Goal: Task Accomplishment & Management: Manage account settings

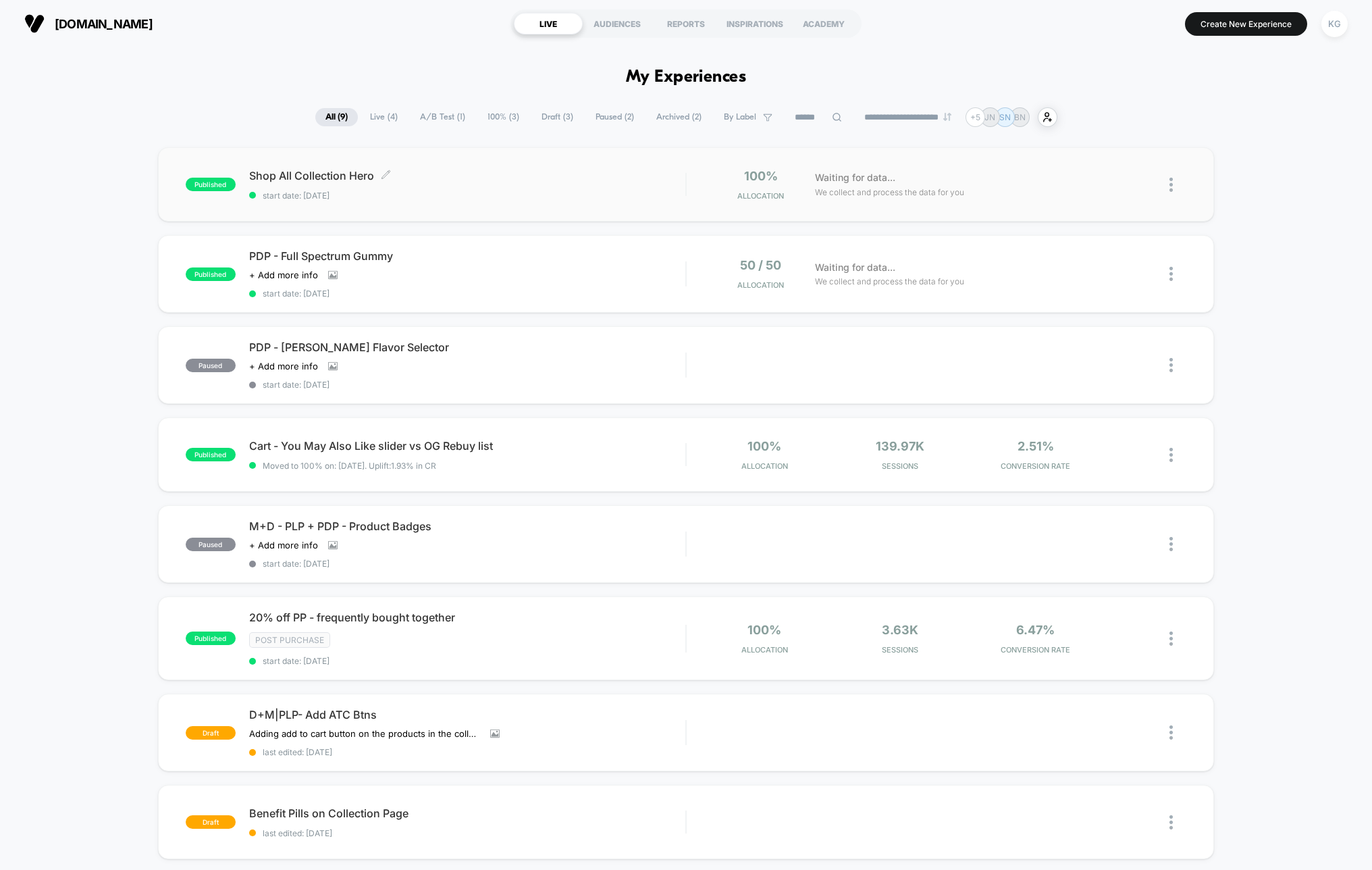
click at [512, 187] on div "Shop All Collection Hero Click to edit experience details Click to edit experie…" at bounding box center [467, 184] width 437 height 31
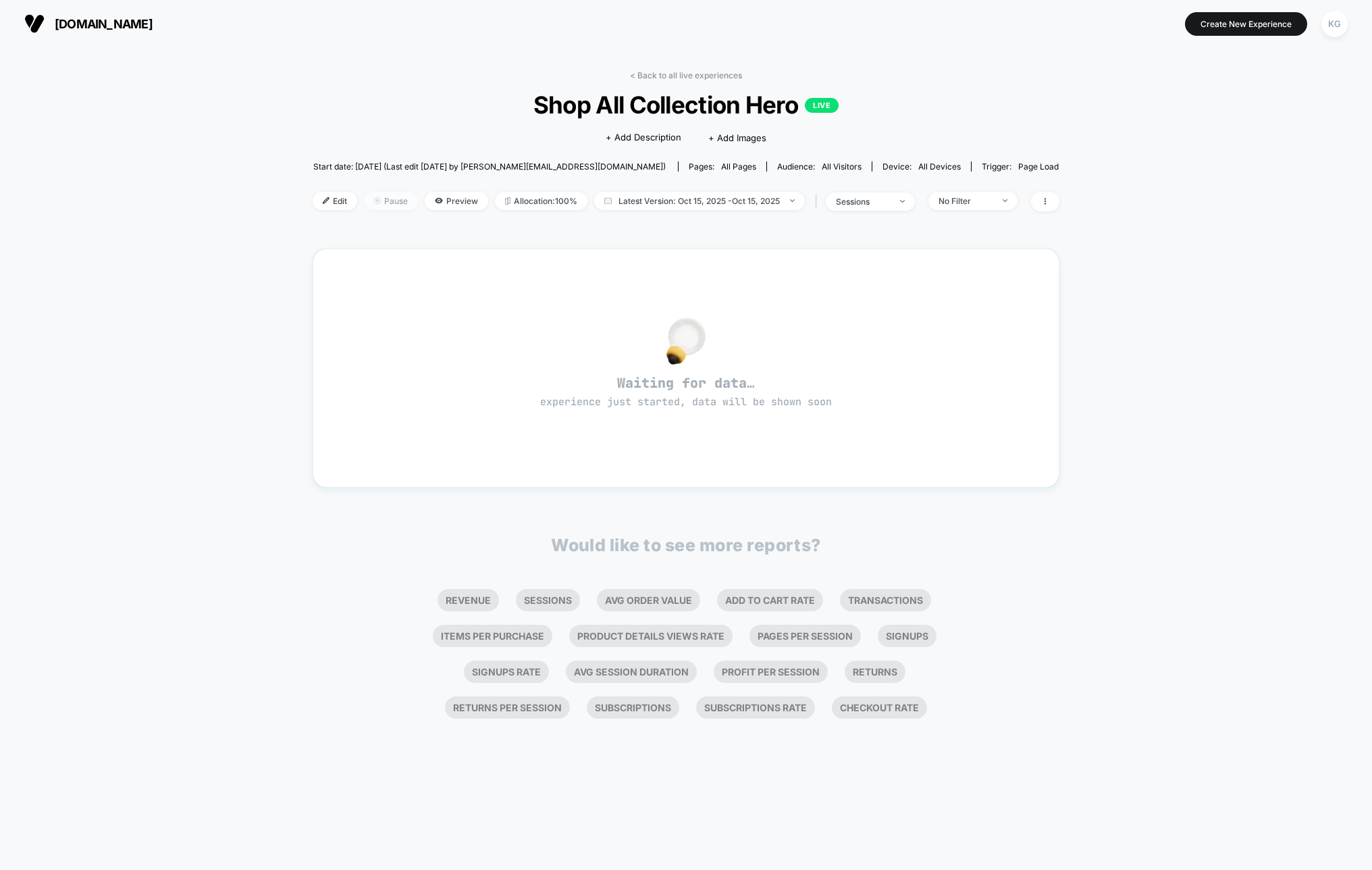
click at [397, 201] on span "Pause" at bounding box center [390, 201] width 54 height 18
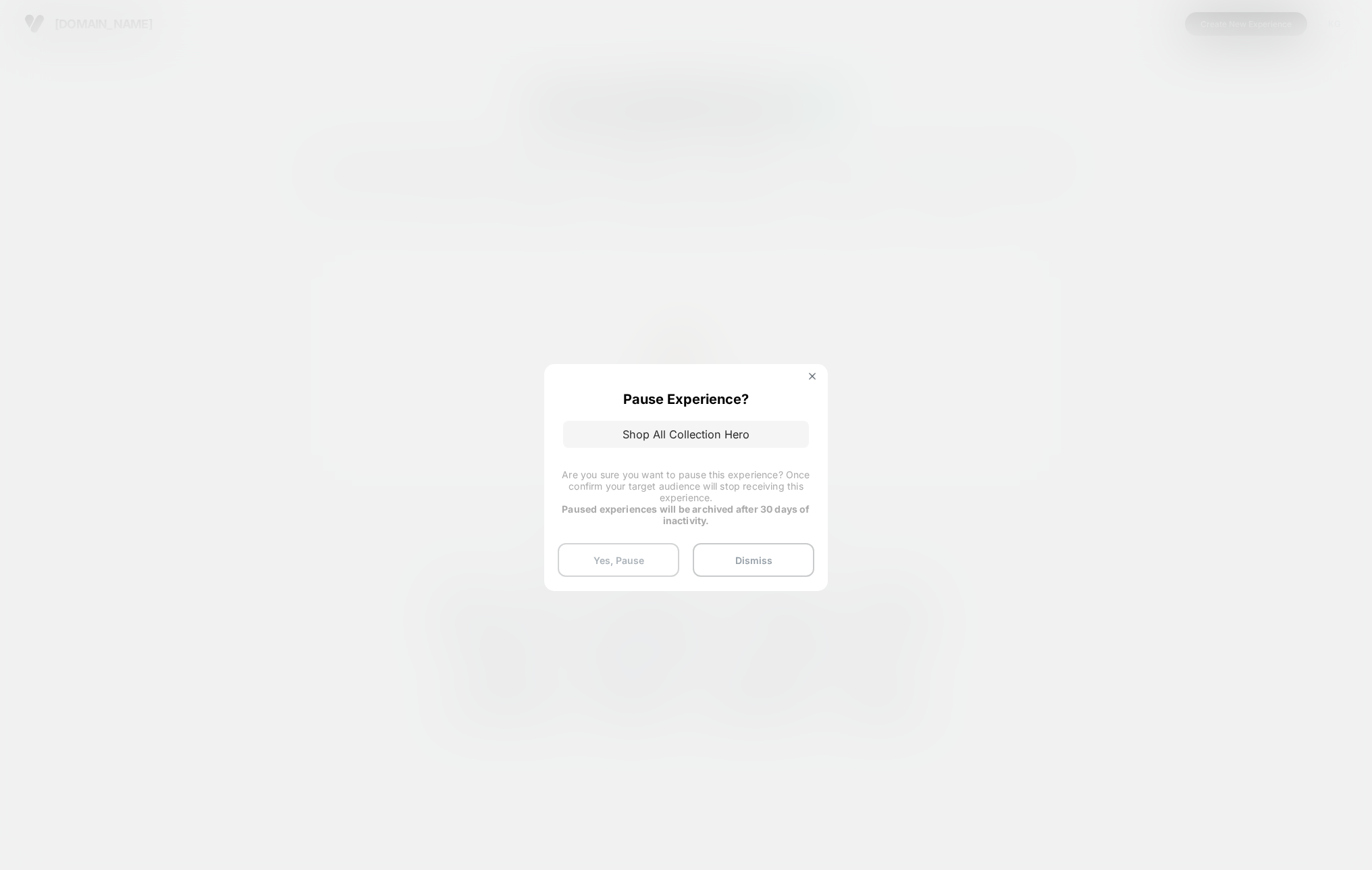
click at [649, 552] on button "Yes, Pause" at bounding box center [618, 560] width 122 height 34
